Goal: Transaction & Acquisition: Book appointment/travel/reservation

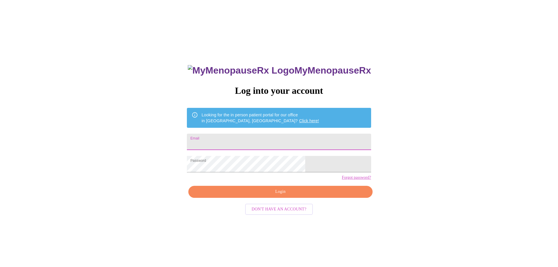
click at [248, 142] on input "Email" at bounding box center [279, 142] width 184 height 16
type input "[PERSON_NAME][EMAIL_ADDRESS][DOMAIN_NAME]"
click at [271, 196] on span "Login" at bounding box center [280, 191] width 171 height 7
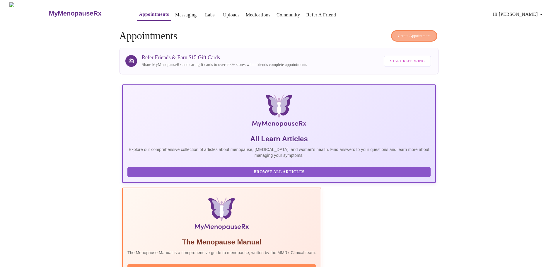
click at [408, 34] on span "Create Appointment" at bounding box center [414, 36] width 33 height 7
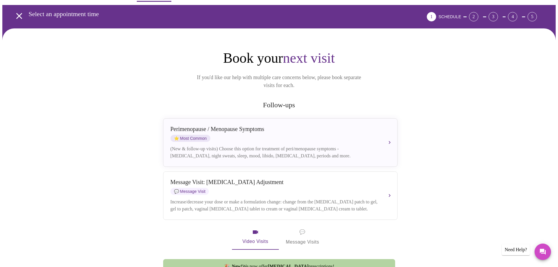
scroll to position [19, 0]
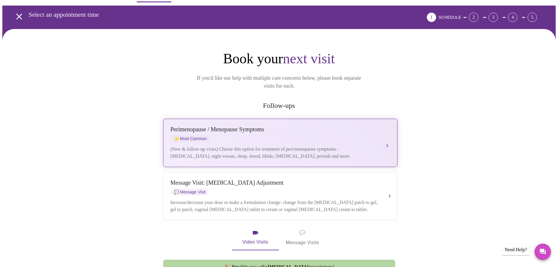
click at [266, 127] on div "[MEDICAL_DATA] / Menopause Symptoms ⭐ Most Common" at bounding box center [275, 134] width 208 height 16
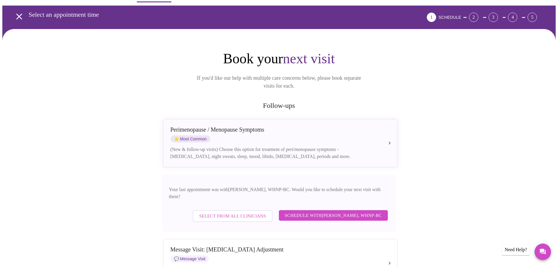
scroll to position [48, 0]
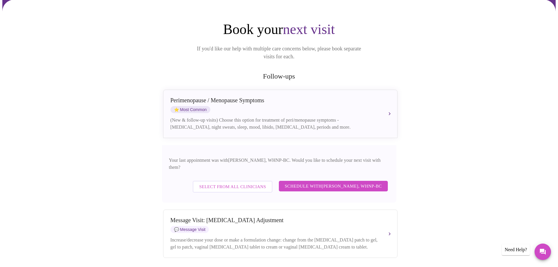
click at [327, 182] on span "Schedule with [PERSON_NAME], WHNP-BC" at bounding box center [333, 186] width 97 height 8
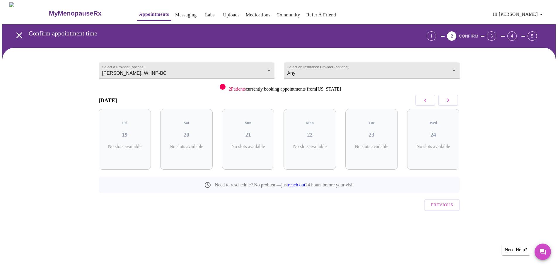
scroll to position [0, 0]
click at [452, 103] on icon "button" at bounding box center [450, 100] width 7 height 7
click at [188, 137] on div "Thu 25 4 Slots Left ( 10 Total)" at bounding box center [189, 139] width 52 height 61
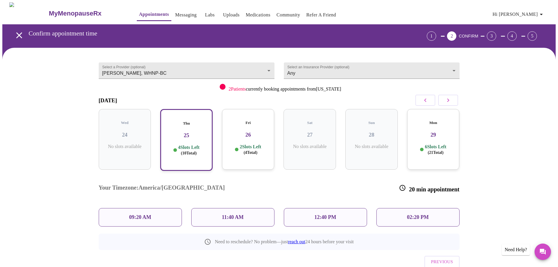
click at [242, 132] on h3 "26" at bounding box center [248, 135] width 43 height 6
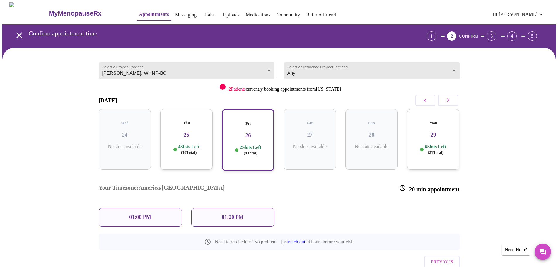
click at [142, 214] on p "01:00 PM" at bounding box center [140, 217] width 22 height 6
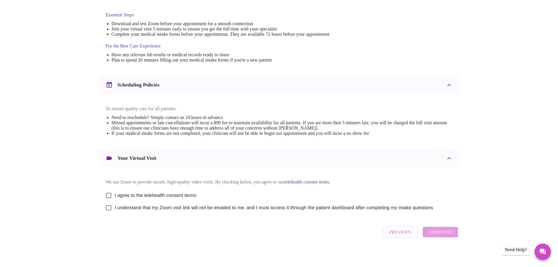
scroll to position [158, 0]
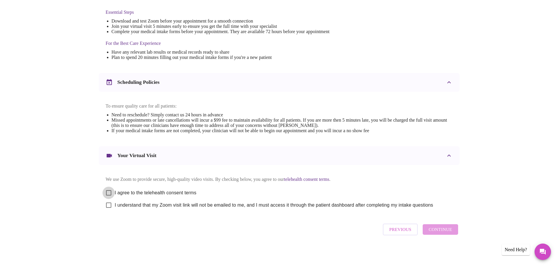
click at [112, 189] on input "I agree to the telehealth consent terms" at bounding box center [109, 193] width 12 height 12
checkbox input "true"
drag, startPoint x: 109, startPoint y: 202, endPoint x: 334, endPoint y: 241, distance: 228.1
click at [109, 203] on input "I understand that my Zoom visit link will not be emailed to me, and I must acce…" at bounding box center [109, 205] width 12 height 12
checkbox input "true"
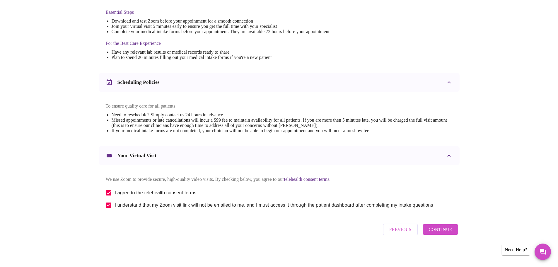
click at [443, 233] on span "Continue" at bounding box center [440, 230] width 23 height 8
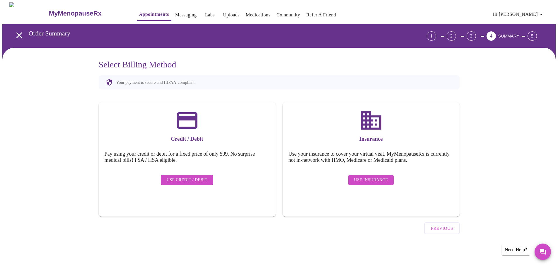
scroll to position [0, 0]
click at [374, 177] on span "Use Insurance" at bounding box center [373, 179] width 34 height 7
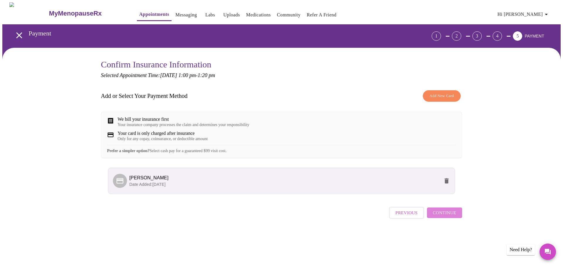
click at [454, 217] on span "Continue" at bounding box center [444, 213] width 23 height 8
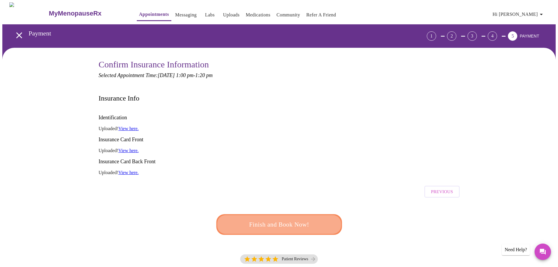
click at [300, 219] on span "Finish and Book Now!" at bounding box center [279, 224] width 108 height 11
